Goal: Information Seeking & Learning: Learn about a topic

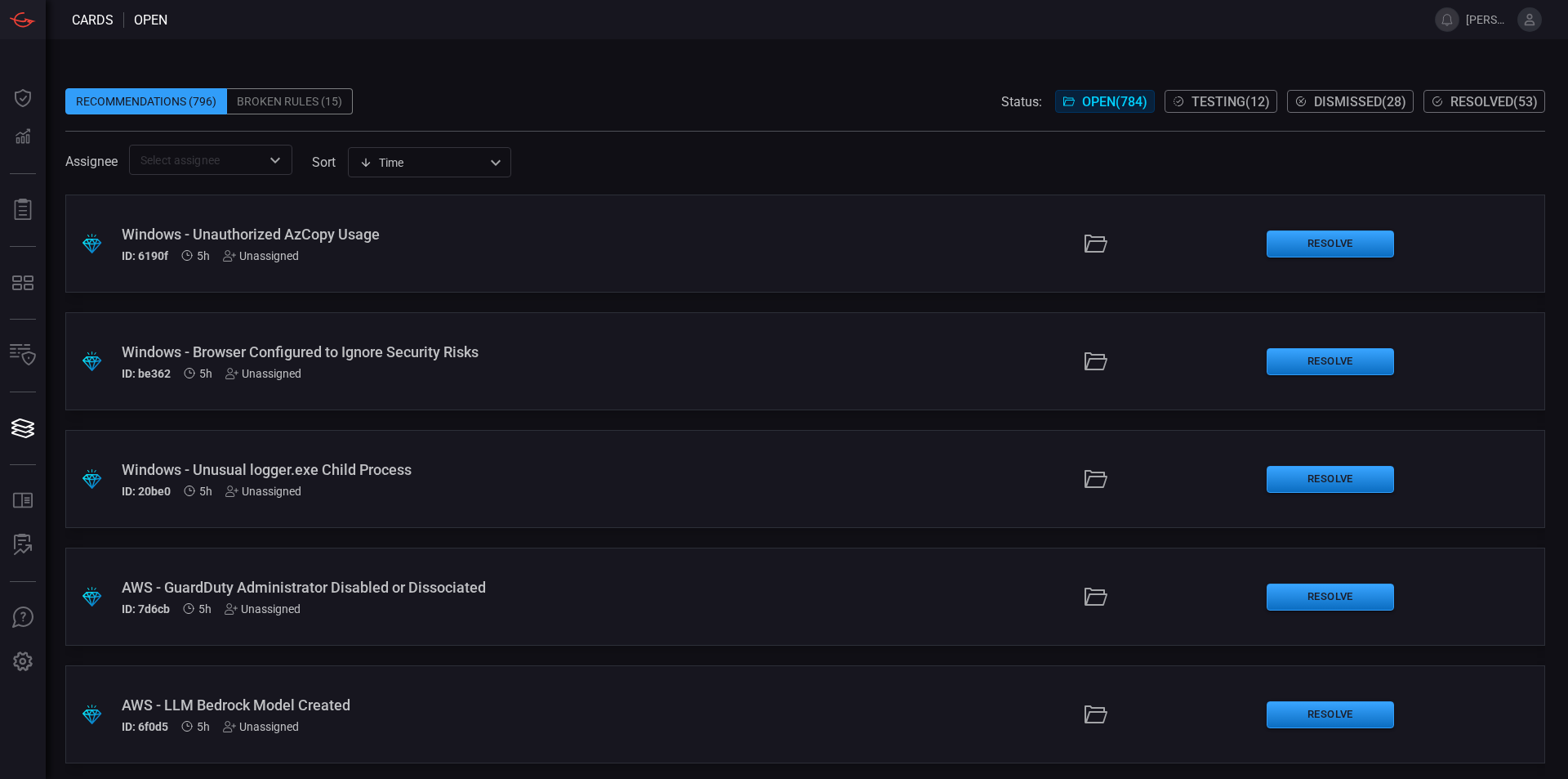
scroll to position [3395, 0]
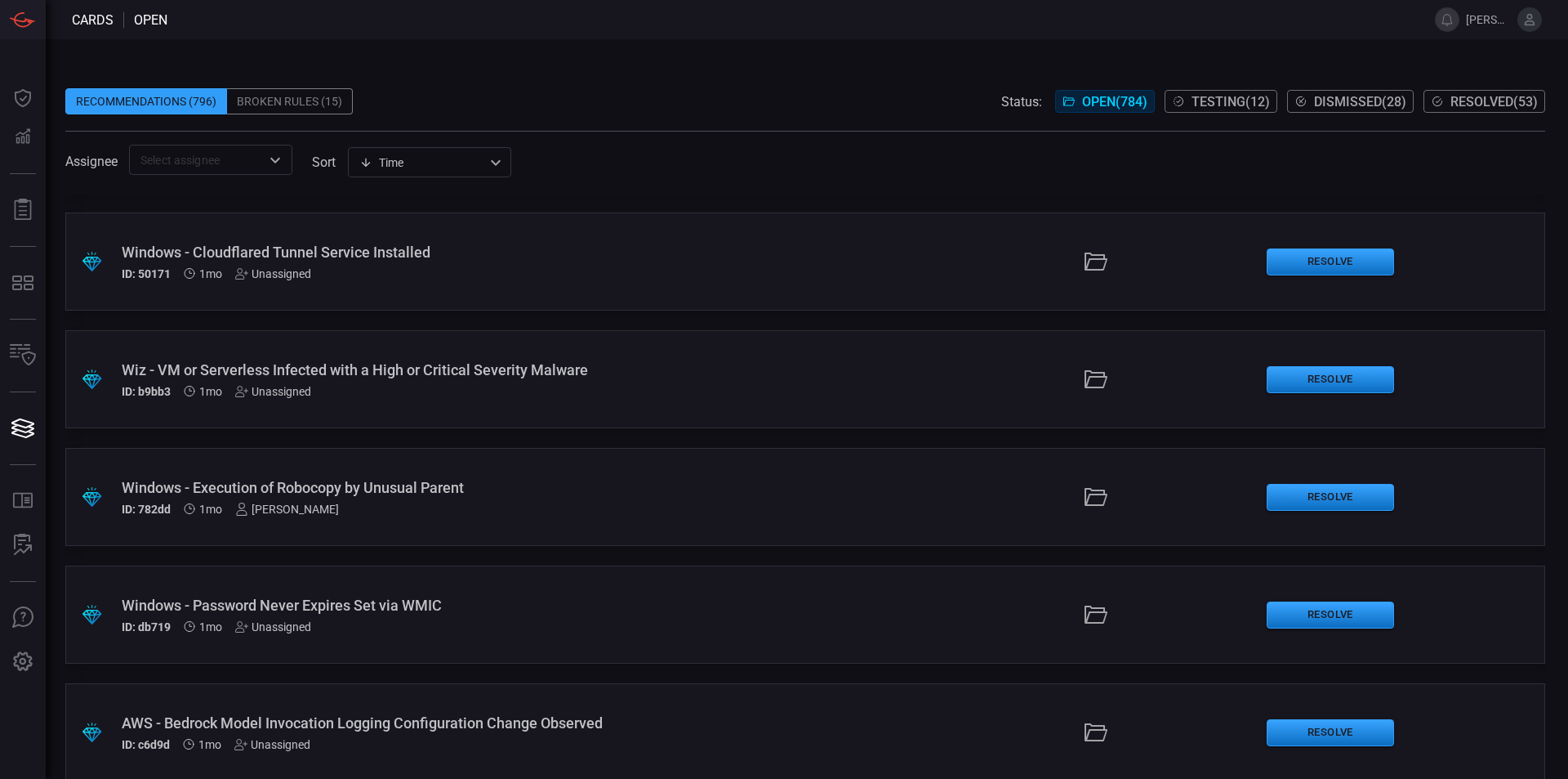
click at [235, 513] on div "ID: 782dd 1mo [PERSON_NAME]" at bounding box center [380, 509] width 518 height 13
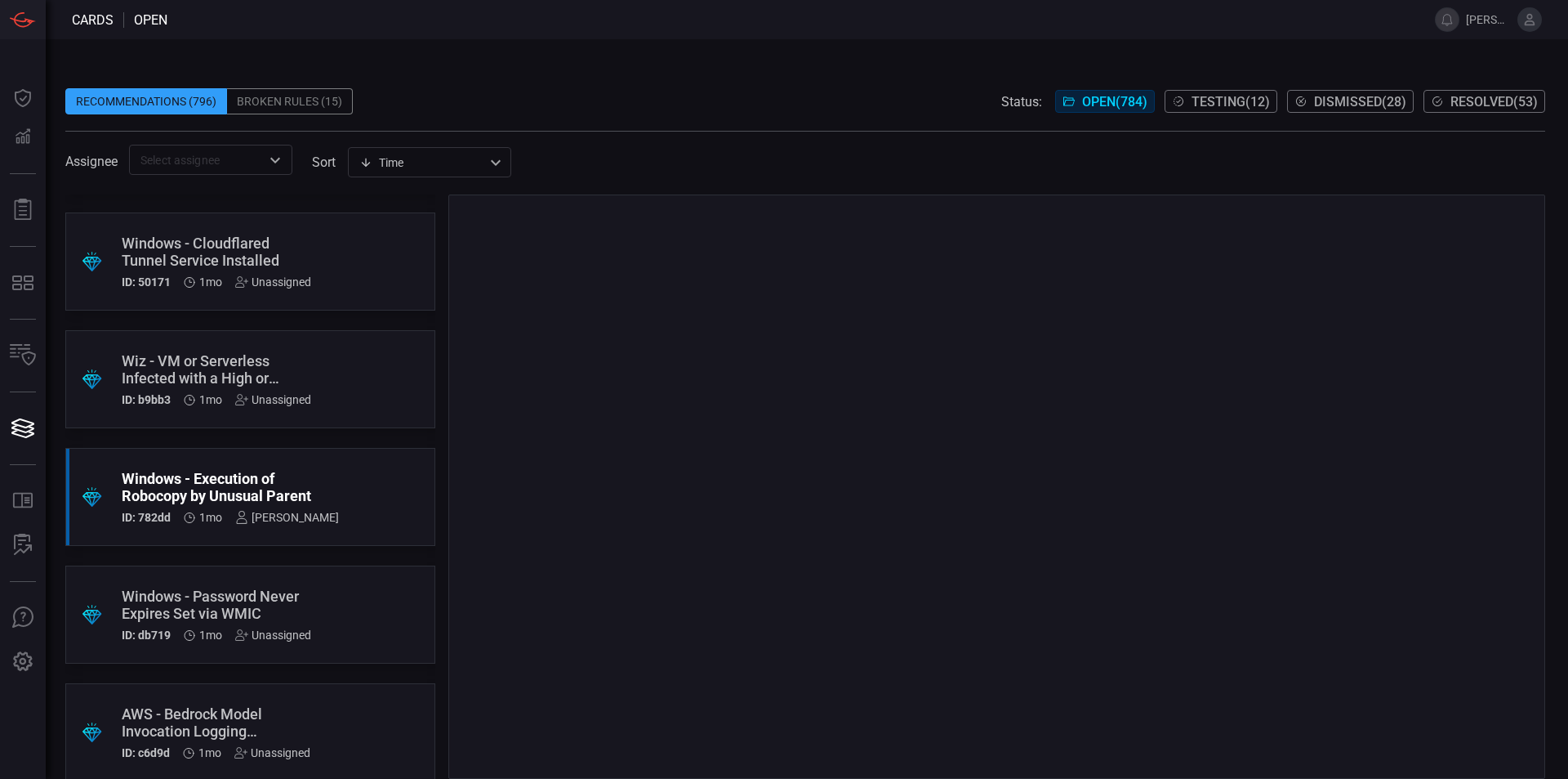
click at [362, 503] on div ".suggested_cards_icon{fill:url(#suggested_cards_icon);} Windows - Execution of …" at bounding box center [250, 496] width 370 height 98
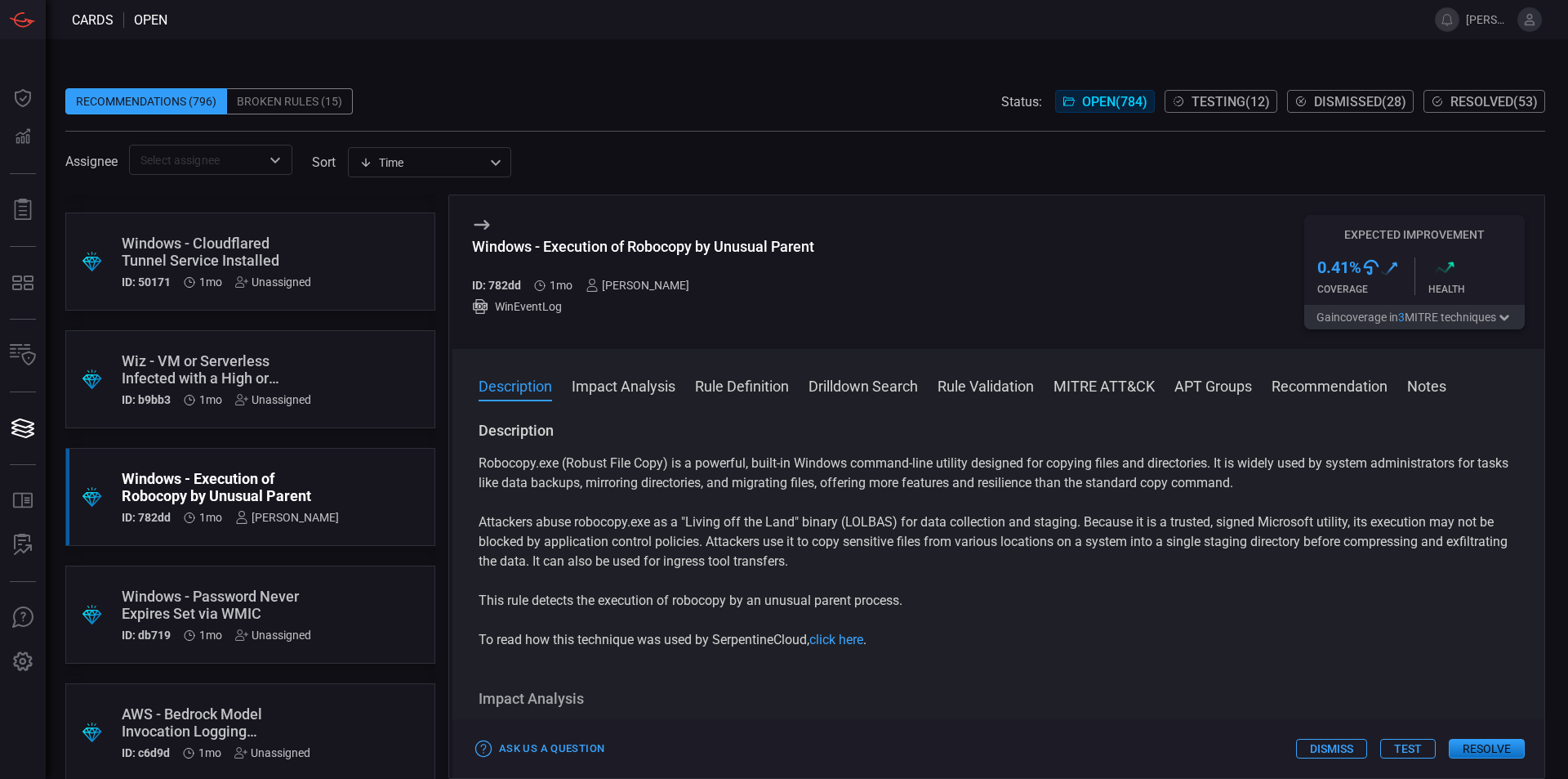
click at [1348, 590] on p "This rule detects the execution of robocopy by an unusual parent process." at bounding box center [998, 600] width 1040 height 20
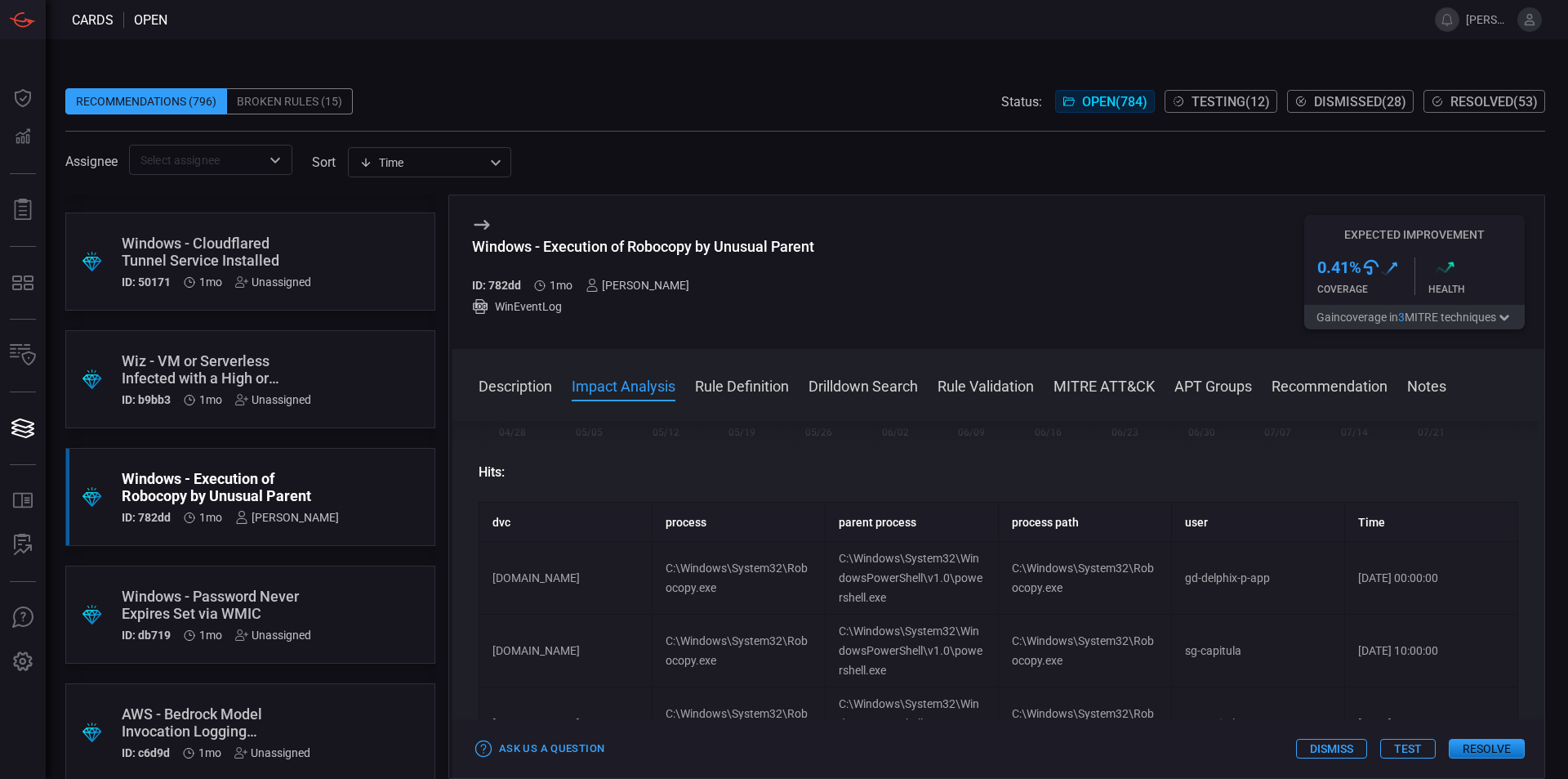
click at [200, 520] on span "1mo" at bounding box center [211, 518] width 23 height 13
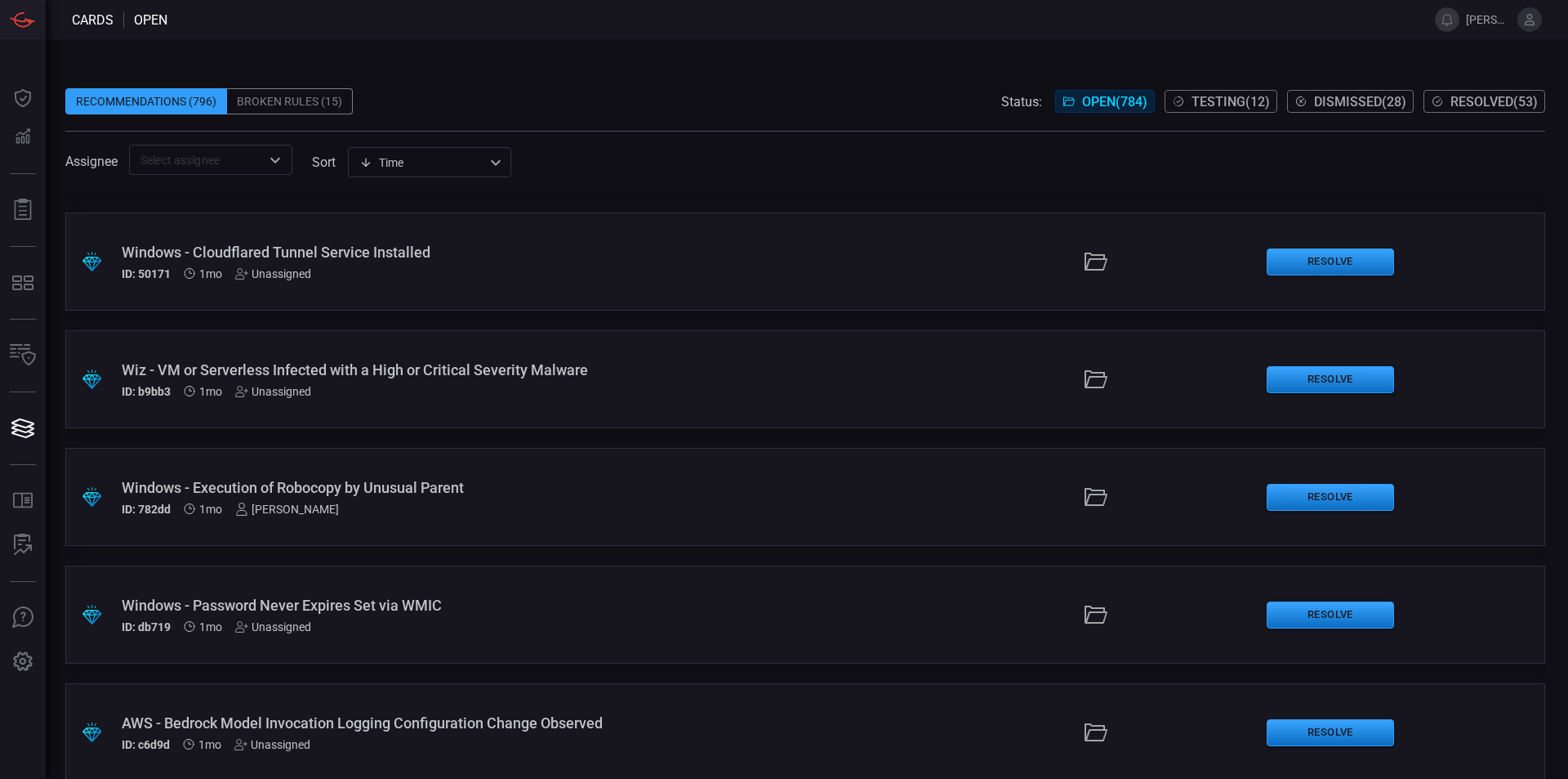
click at [476, 482] on div "Windows - Execution of Robocopy by Unusual Parent" at bounding box center [380, 487] width 518 height 17
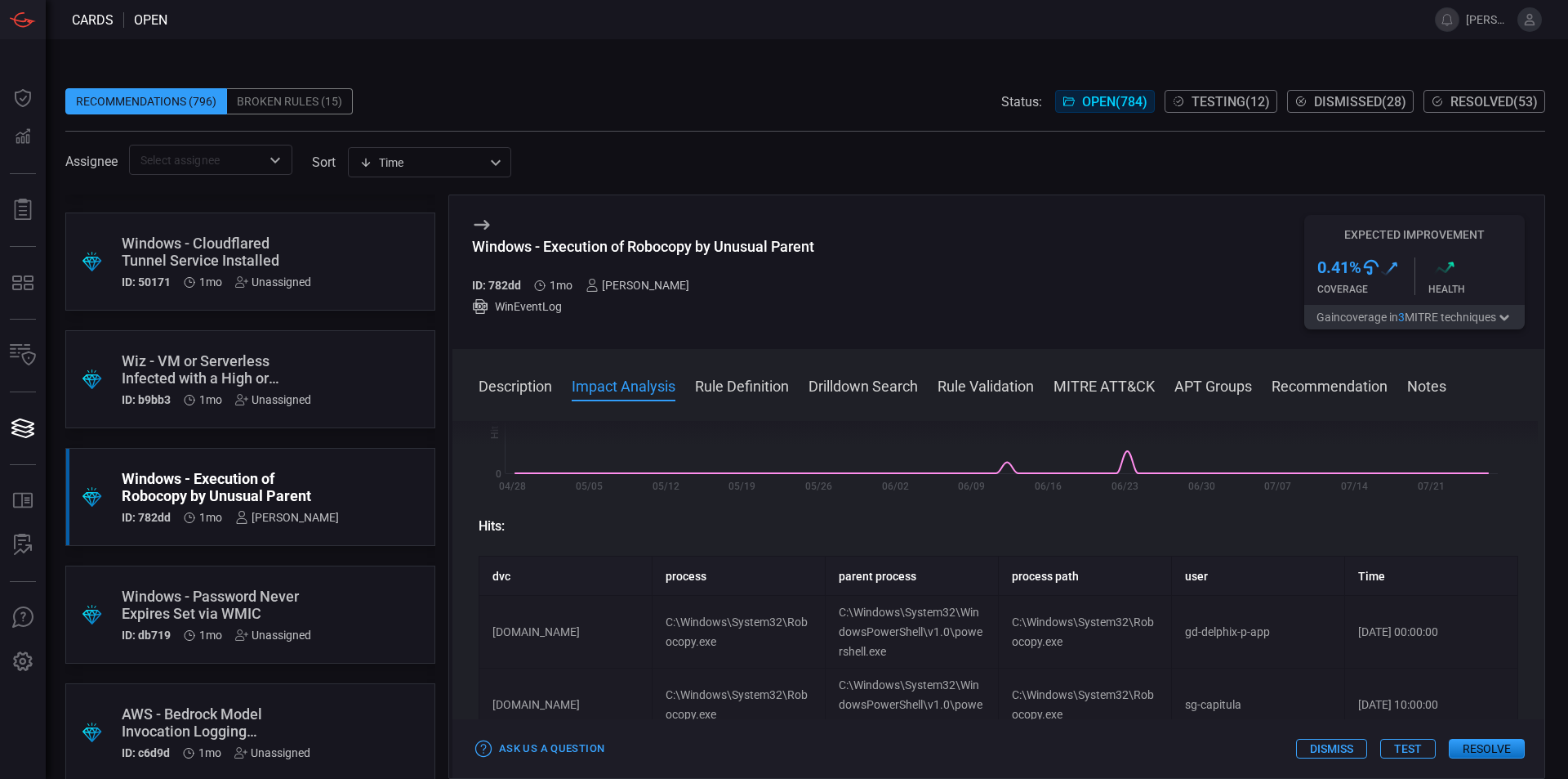
scroll to position [393, 0]
click at [1107, 380] on button "MITRE ATT&CK" at bounding box center [1104, 385] width 102 height 20
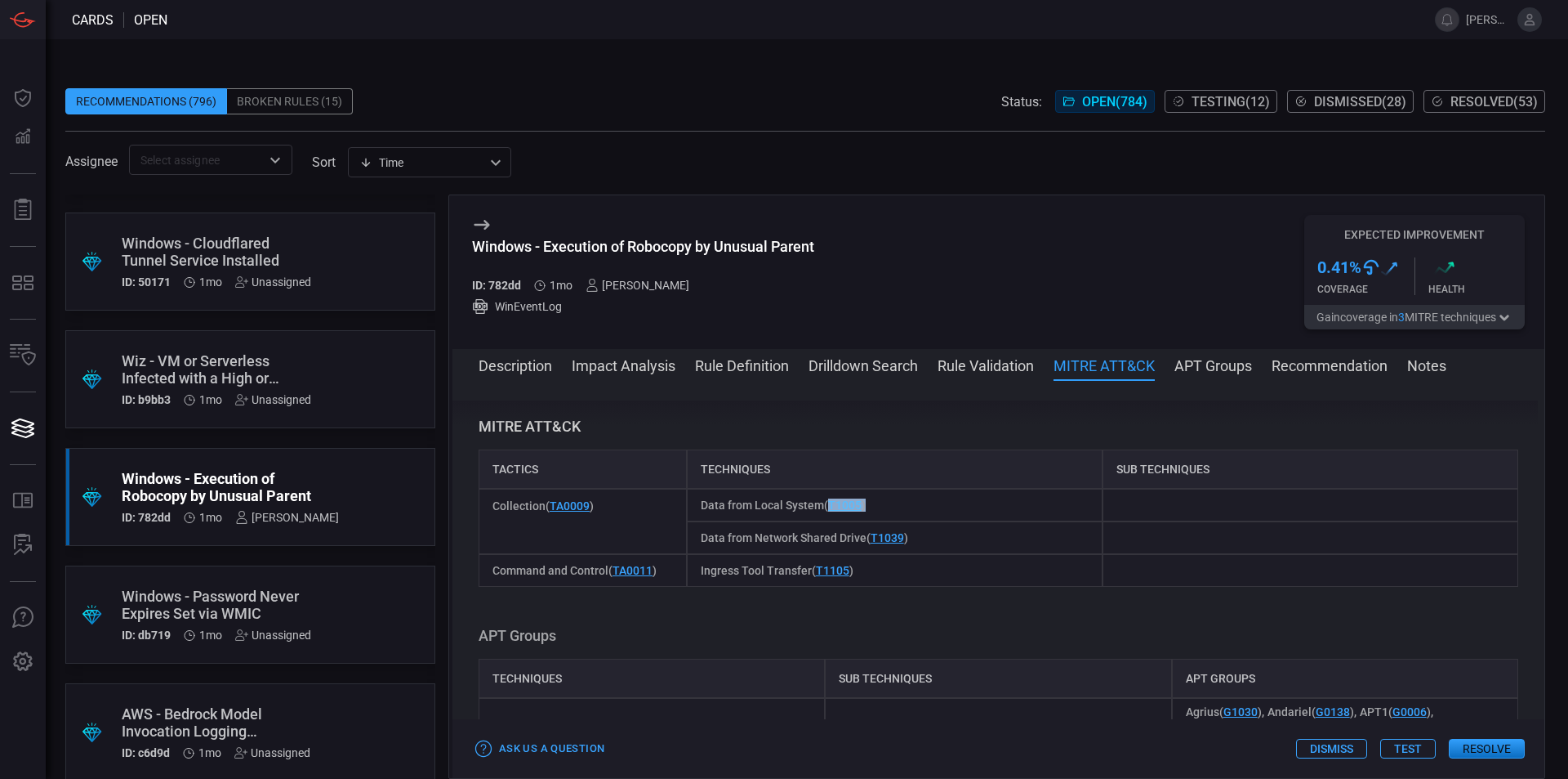
drag, startPoint x: 872, startPoint y: 504, endPoint x: 827, endPoint y: 500, distance: 45.2
click at [827, 500] on div "Data from Local System ( T1005 )" at bounding box center [894, 505] width 416 height 33
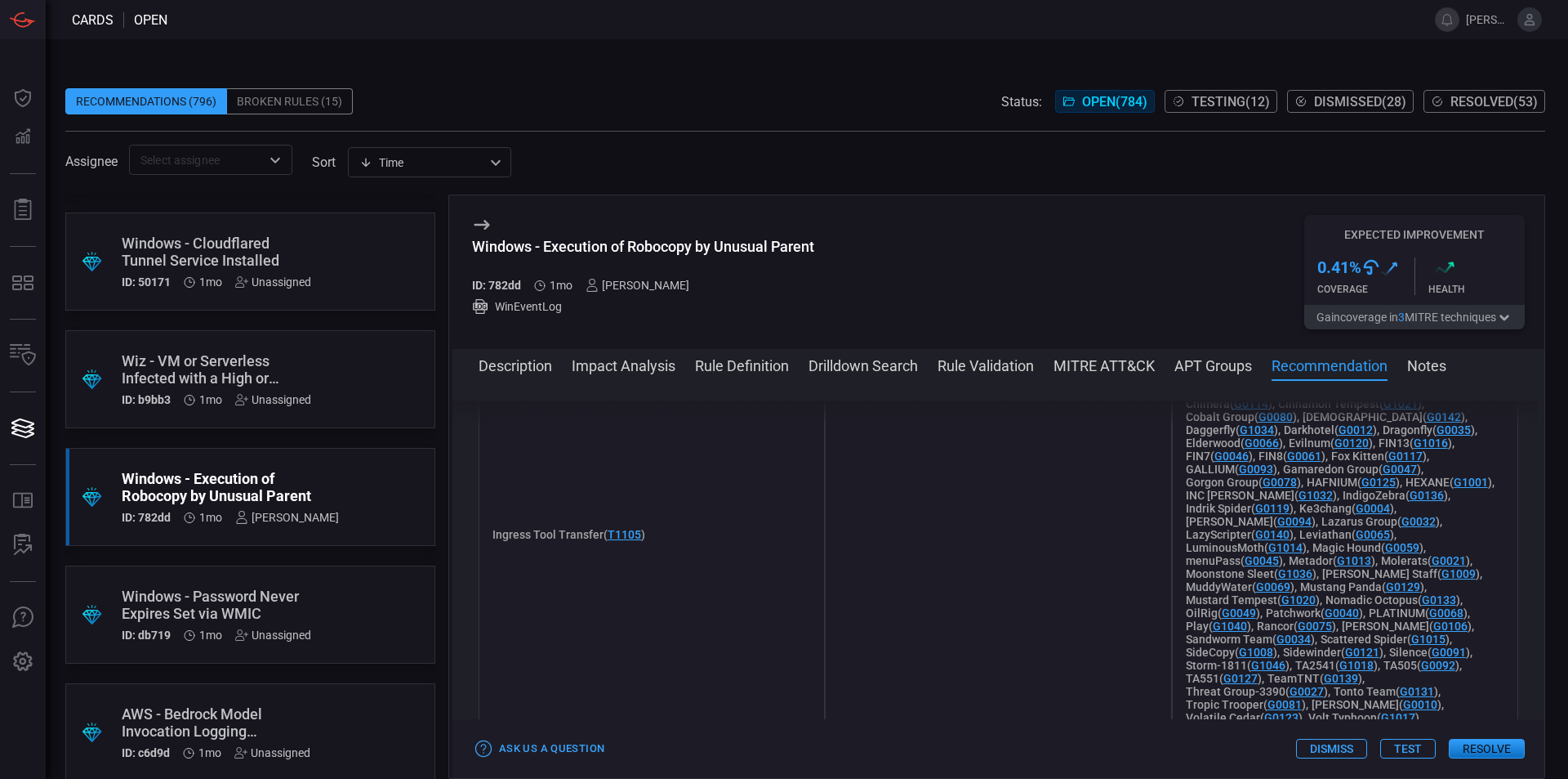
scroll to position [2233, 0]
